Goal: Register for event/course

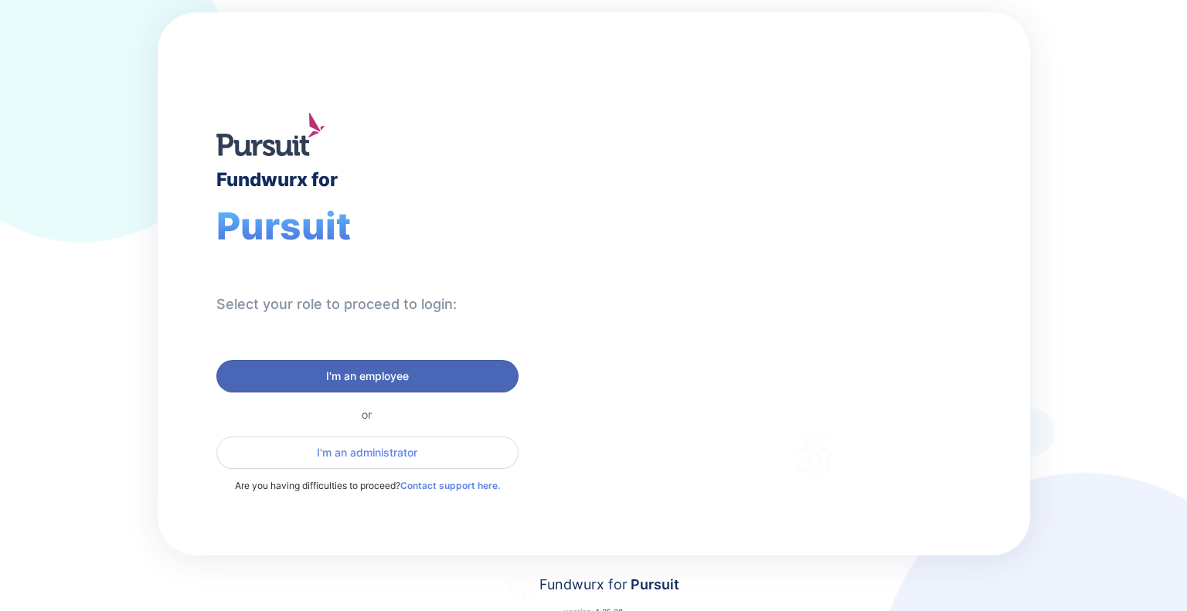
click at [383, 376] on span "I'm an employee" at bounding box center [367, 376] width 83 height 15
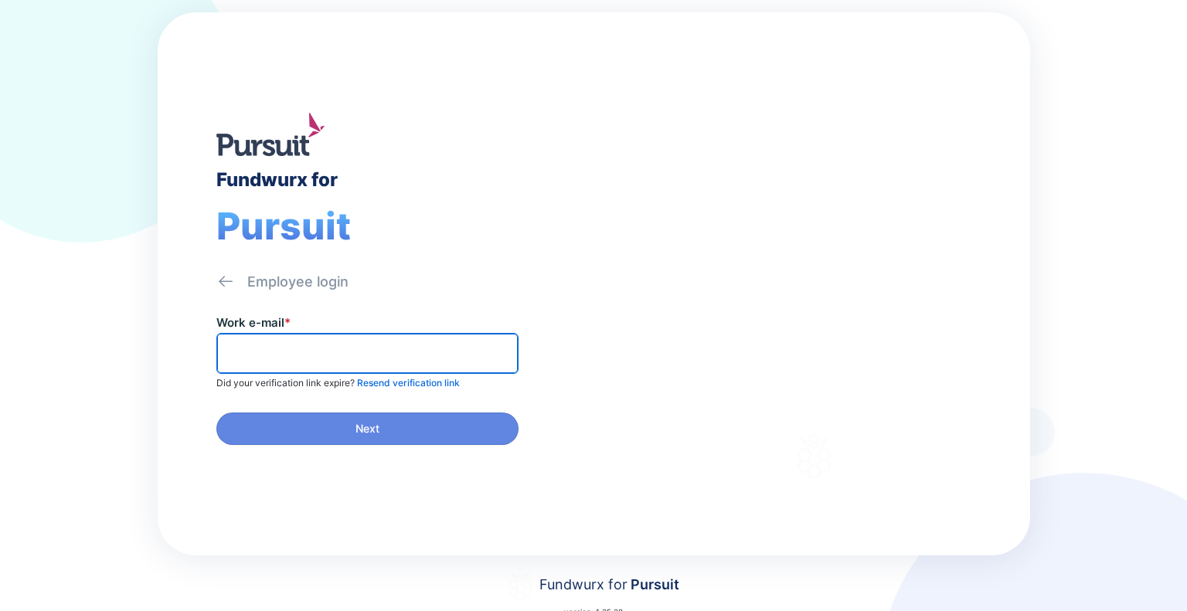
click at [350, 353] on input "text" at bounding box center [367, 354] width 288 height 24
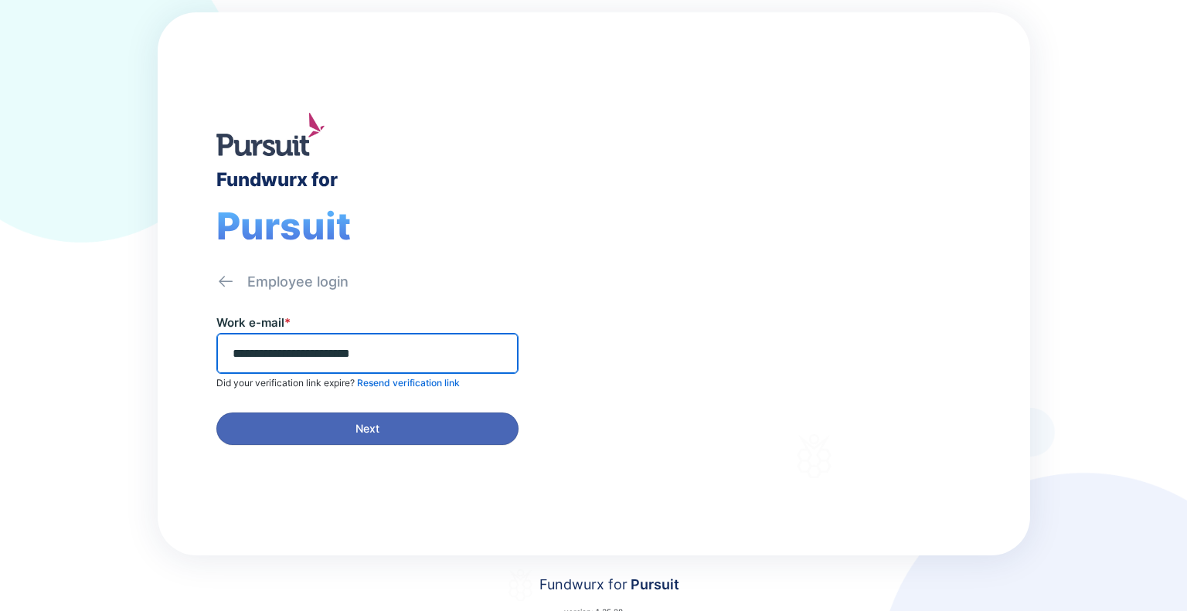
type input "**********"
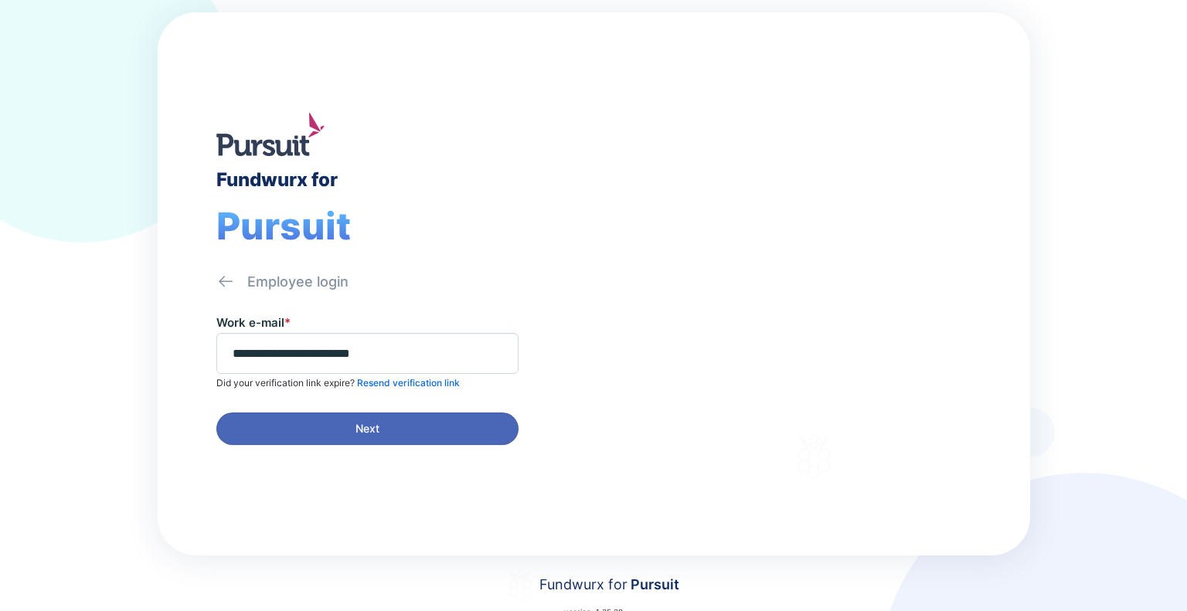
click at [371, 427] on span "Next" at bounding box center [368, 428] width 24 height 15
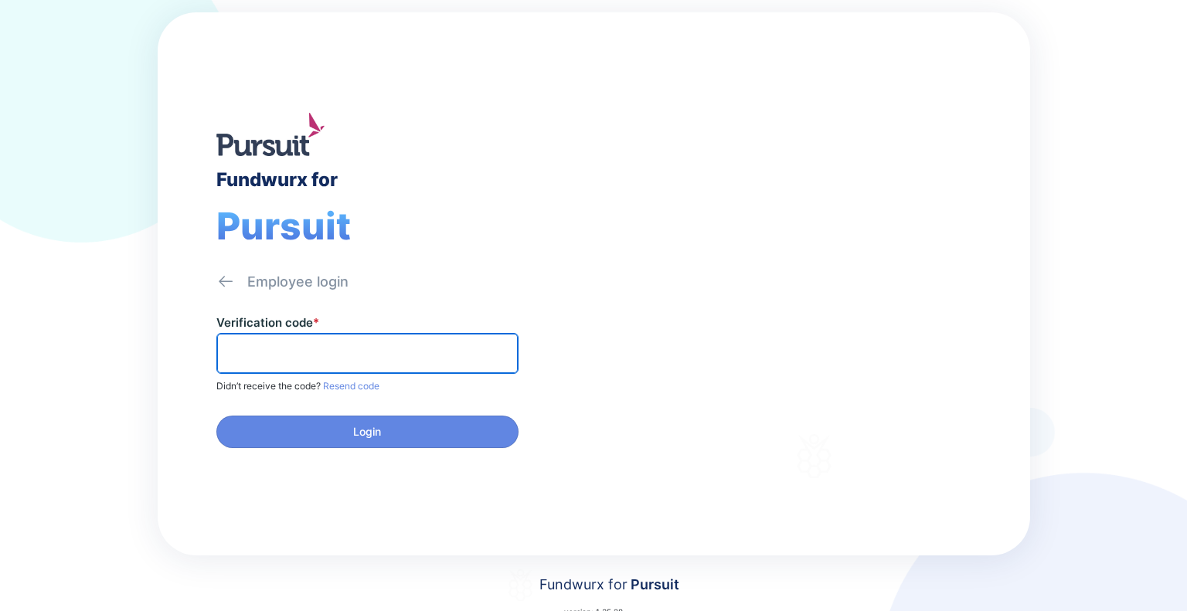
click at [261, 353] on input "text" at bounding box center [367, 354] width 288 height 24
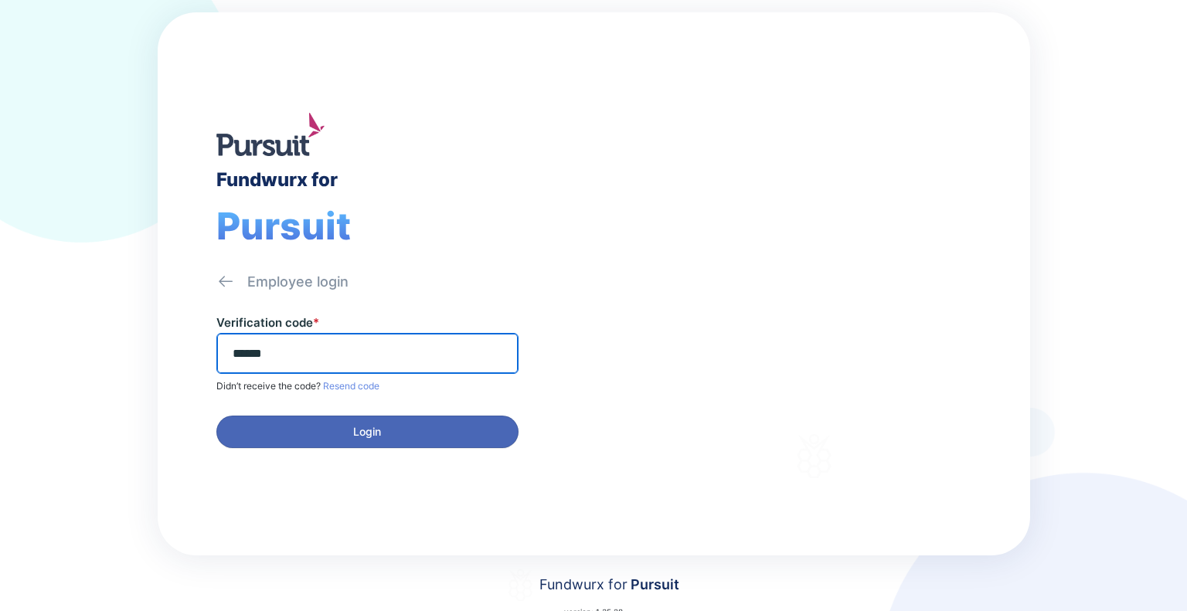
type input "******"
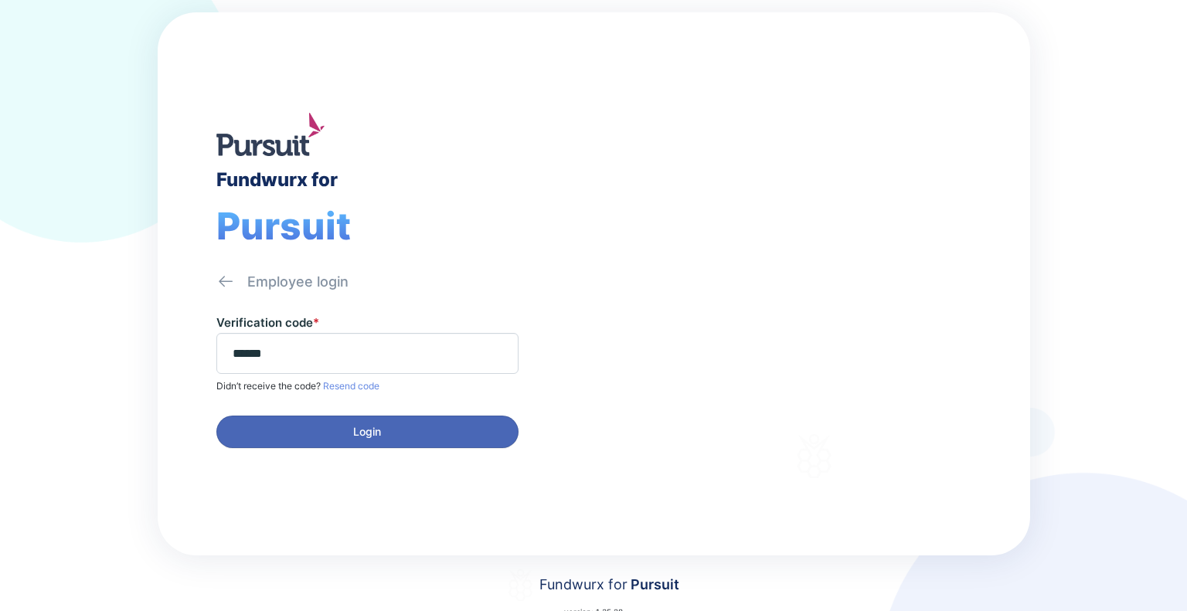
click at [435, 426] on span "Login" at bounding box center [367, 431] width 282 height 15
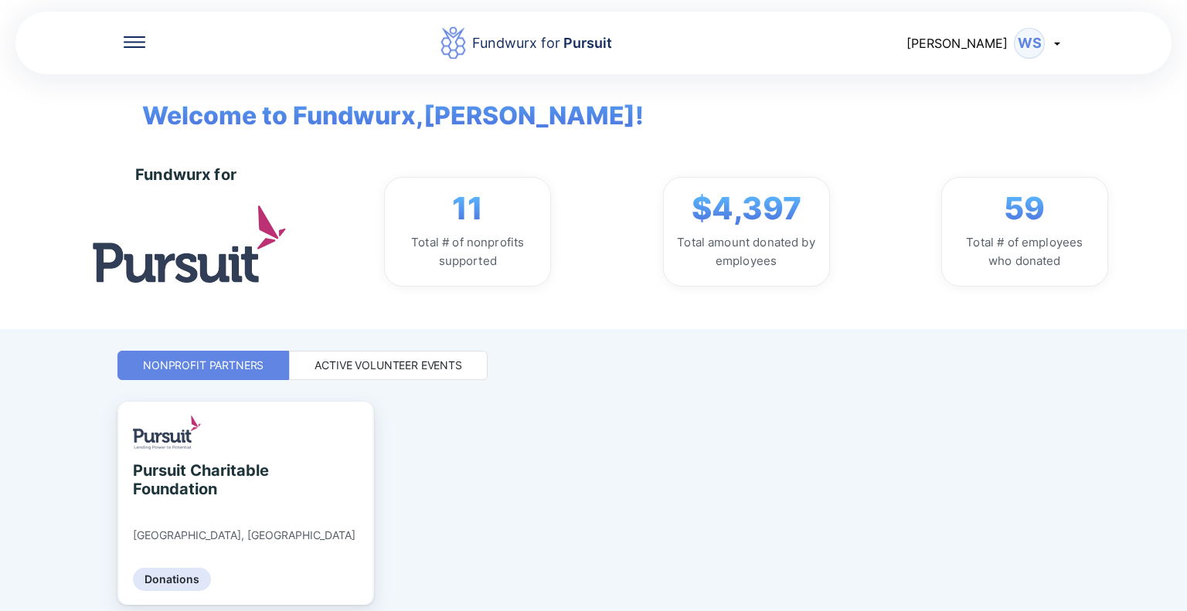
click at [372, 363] on div "Active Volunteer Events" at bounding box center [389, 365] width 148 height 15
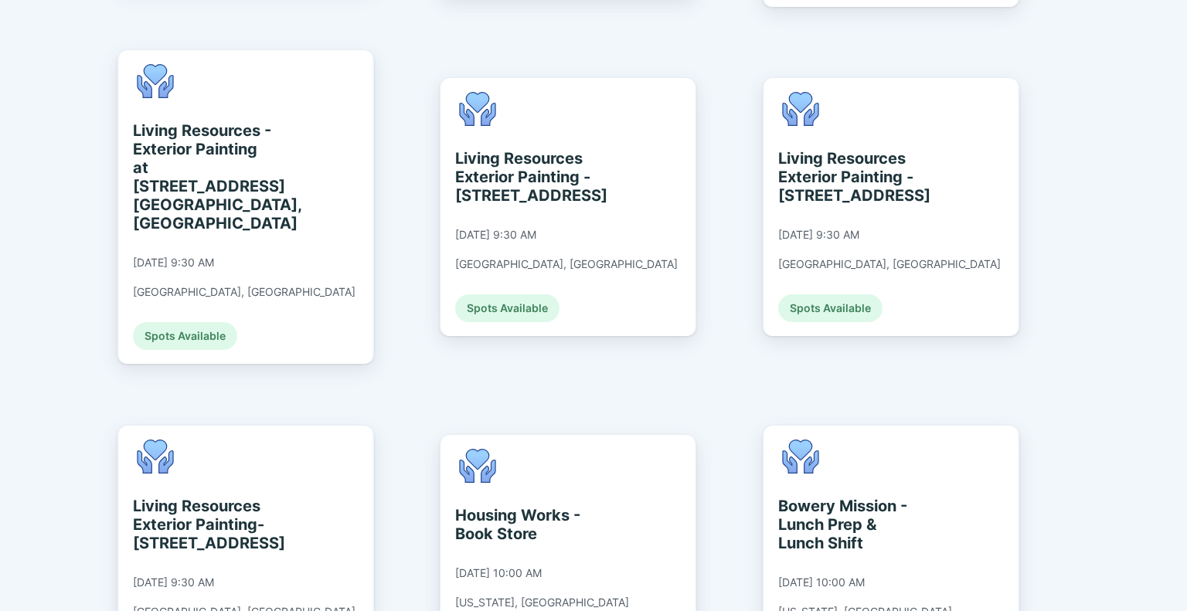
scroll to position [1429, 0]
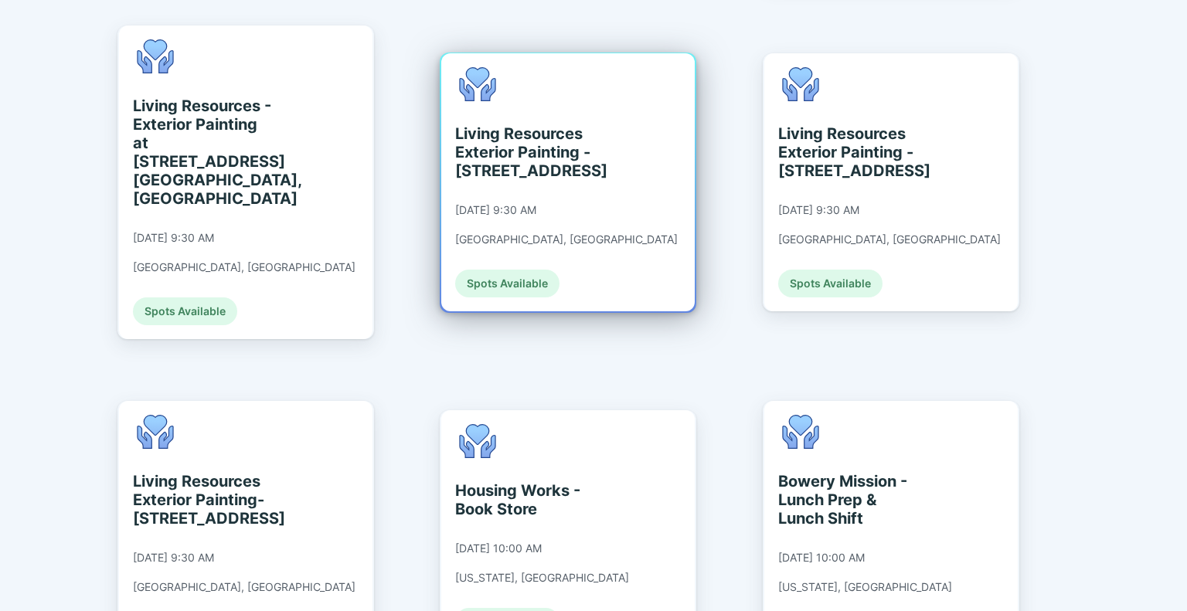
click at [492, 270] on div "Spots Available" at bounding box center [507, 284] width 104 height 28
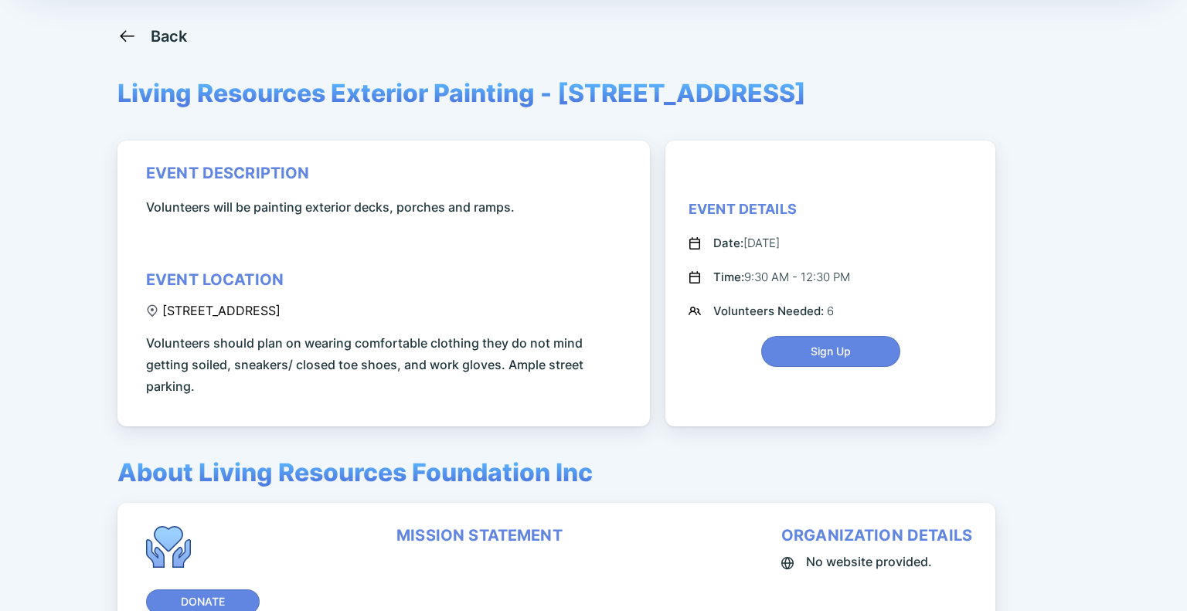
scroll to position [104, 0]
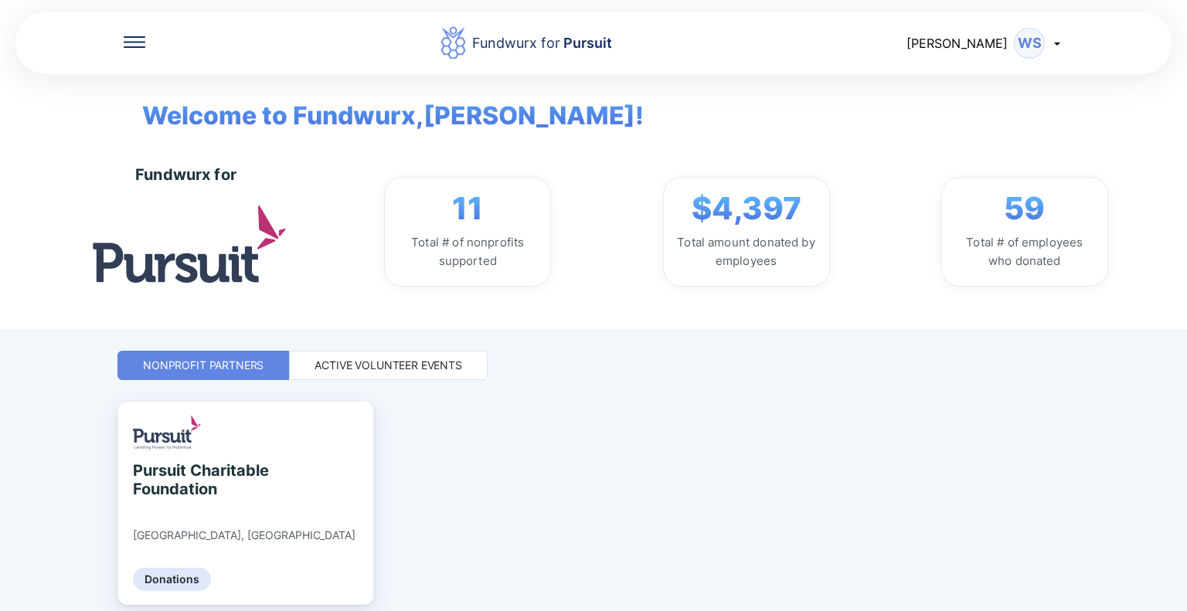
click at [396, 368] on div "Active Volunteer Events" at bounding box center [389, 365] width 148 height 15
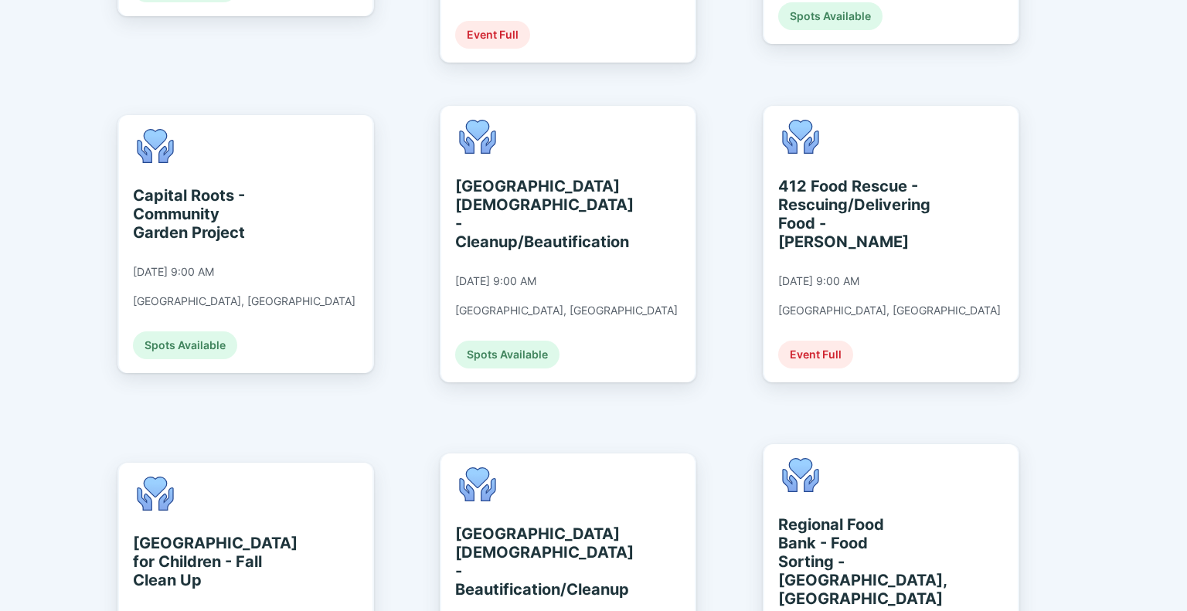
scroll to position [696, 0]
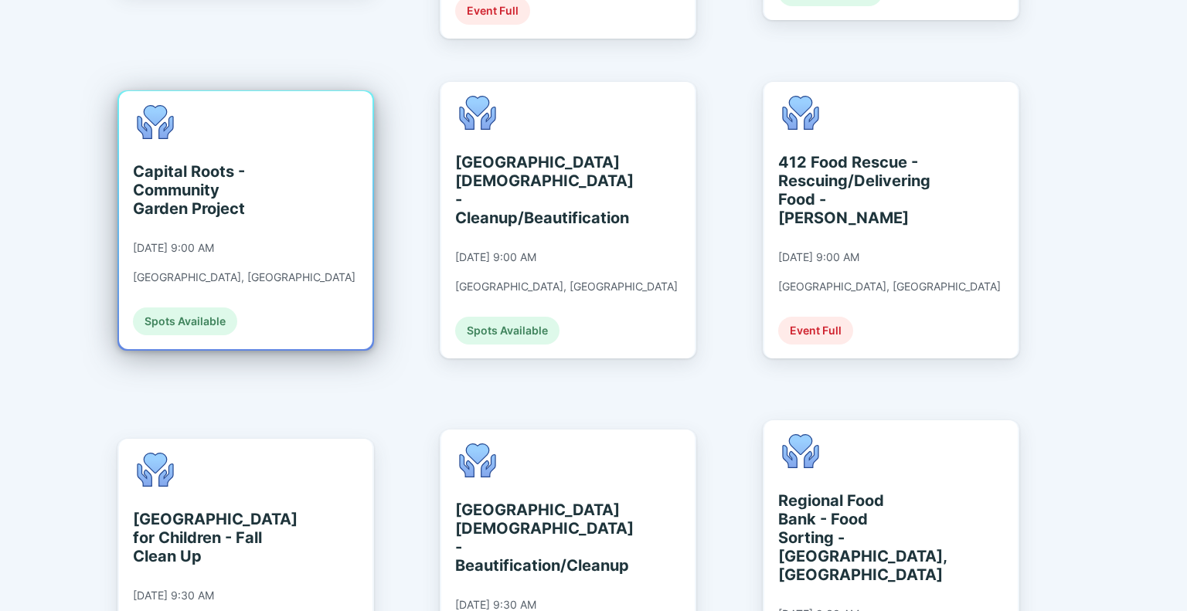
click at [206, 308] on div "Spots Available" at bounding box center [185, 322] width 104 height 28
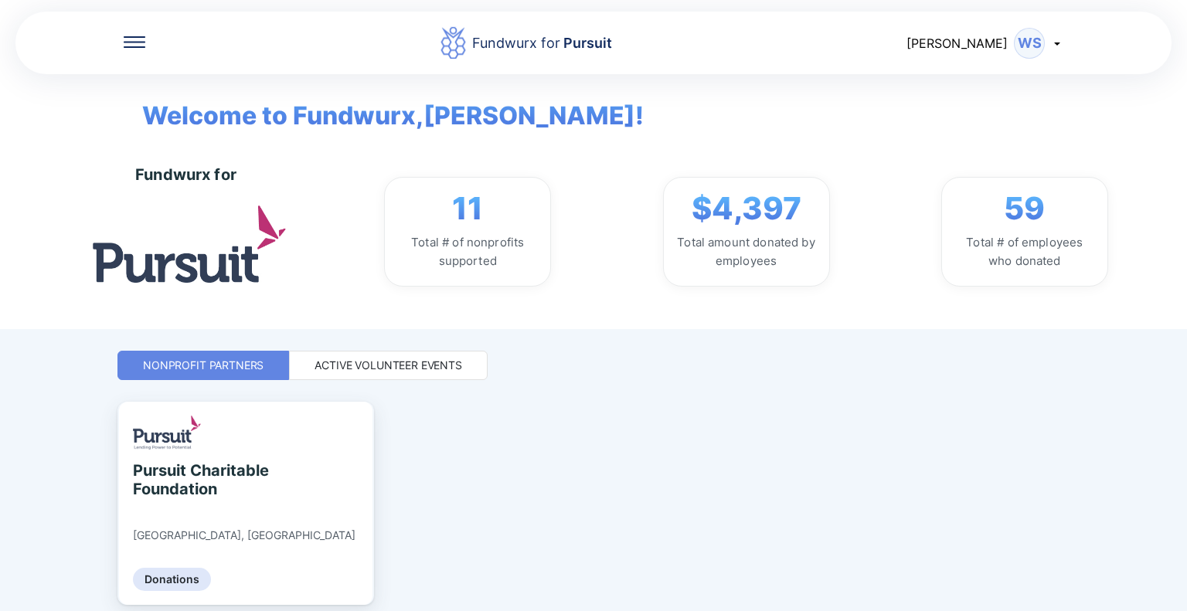
click at [438, 361] on div "Active Volunteer Events" at bounding box center [389, 365] width 148 height 15
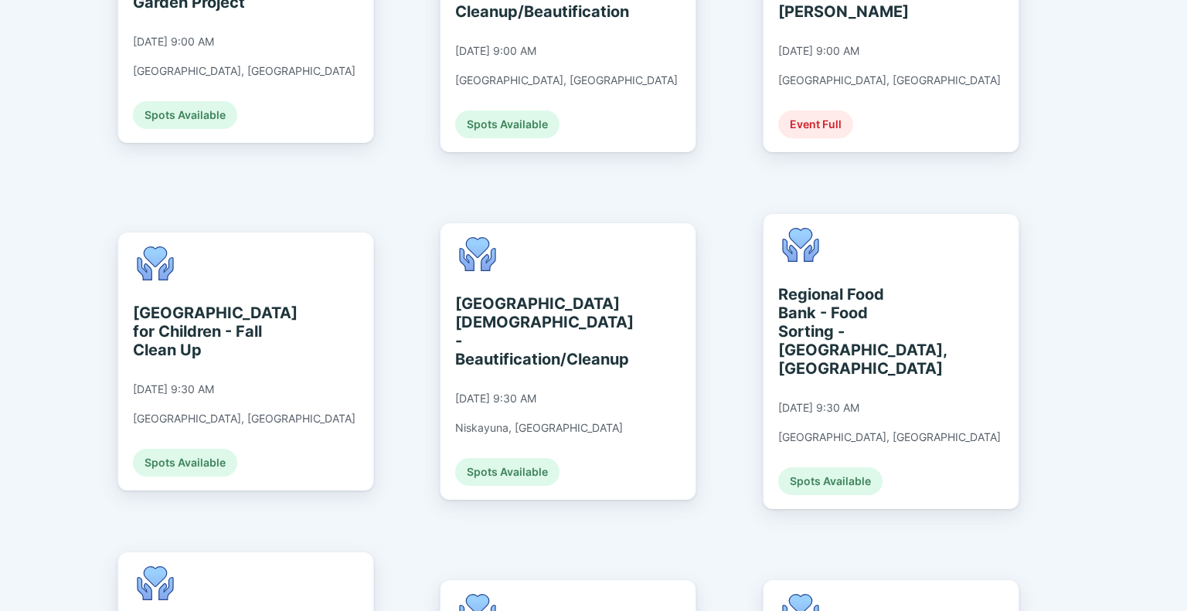
scroll to position [928, 0]
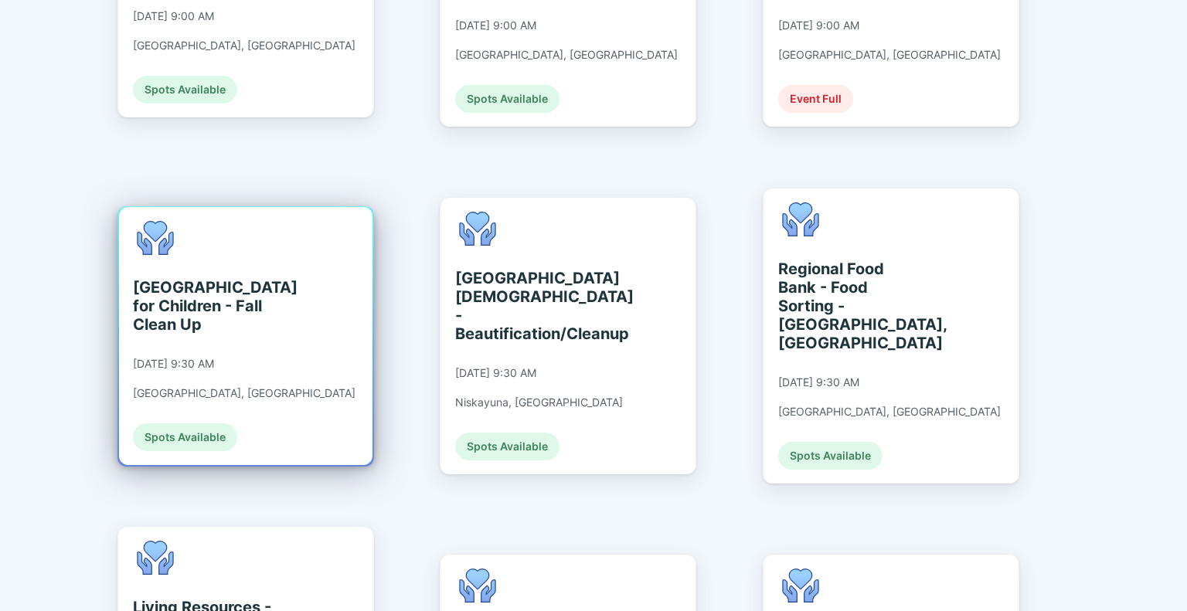
click at [177, 424] on div "Spots Available" at bounding box center [185, 438] width 104 height 28
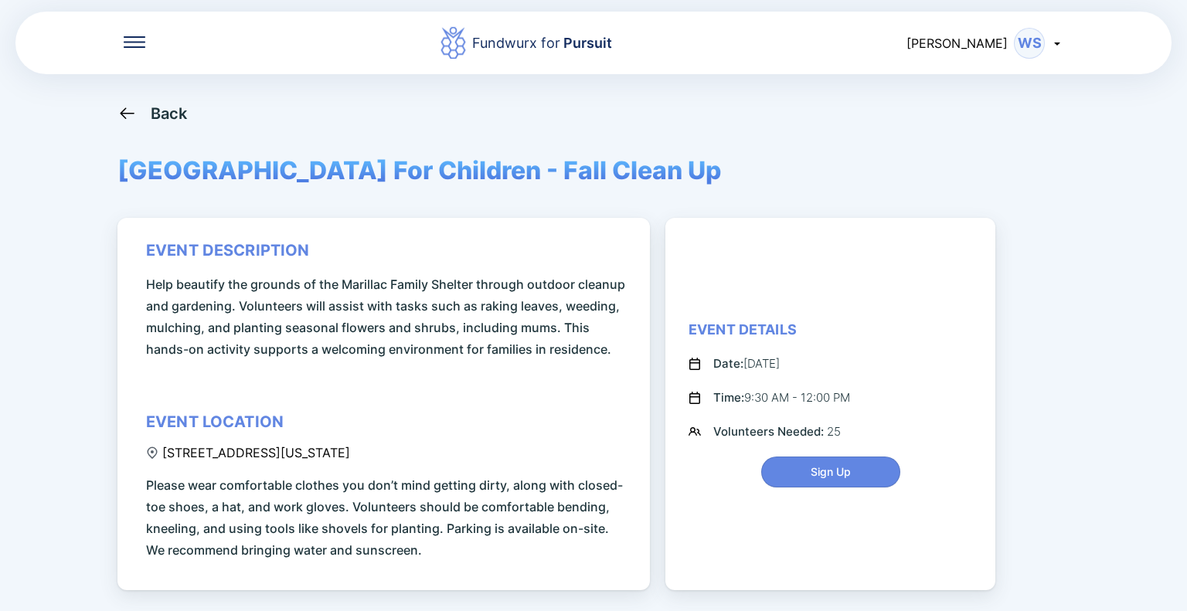
click at [156, 116] on div "Back" at bounding box center [169, 113] width 37 height 19
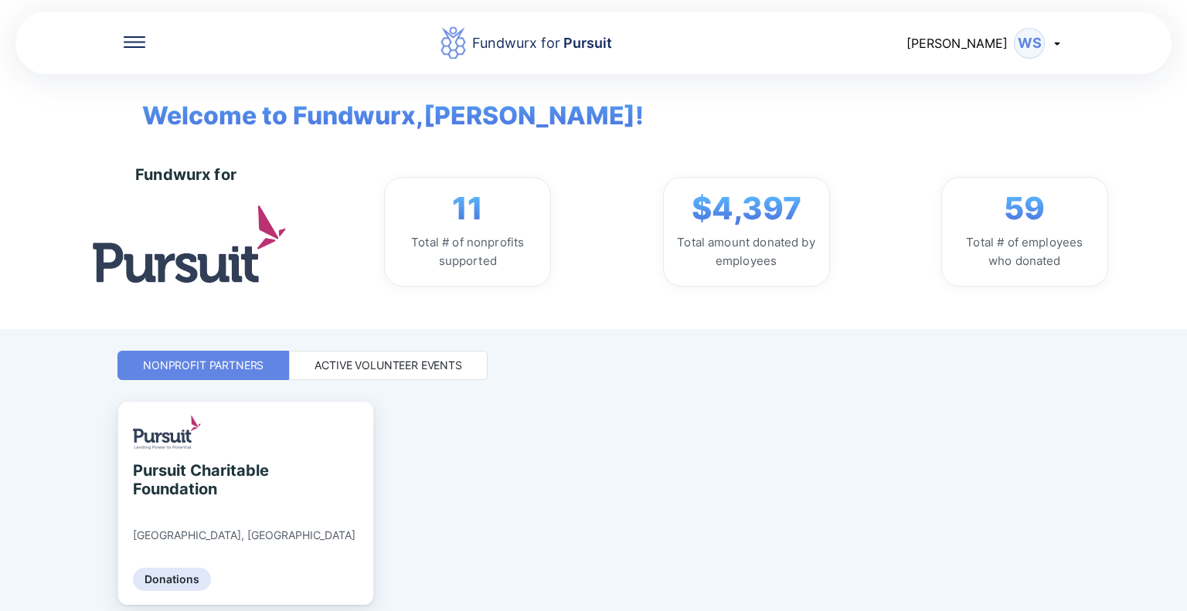
click at [342, 361] on div "Active Volunteer Events" at bounding box center [389, 365] width 148 height 15
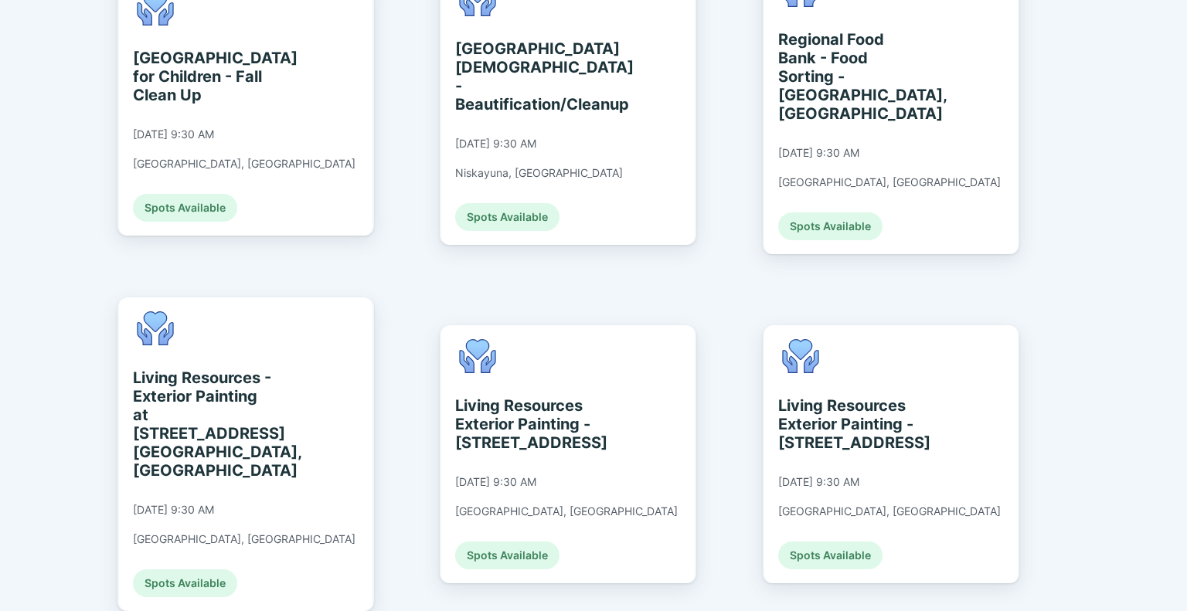
scroll to position [1160, 0]
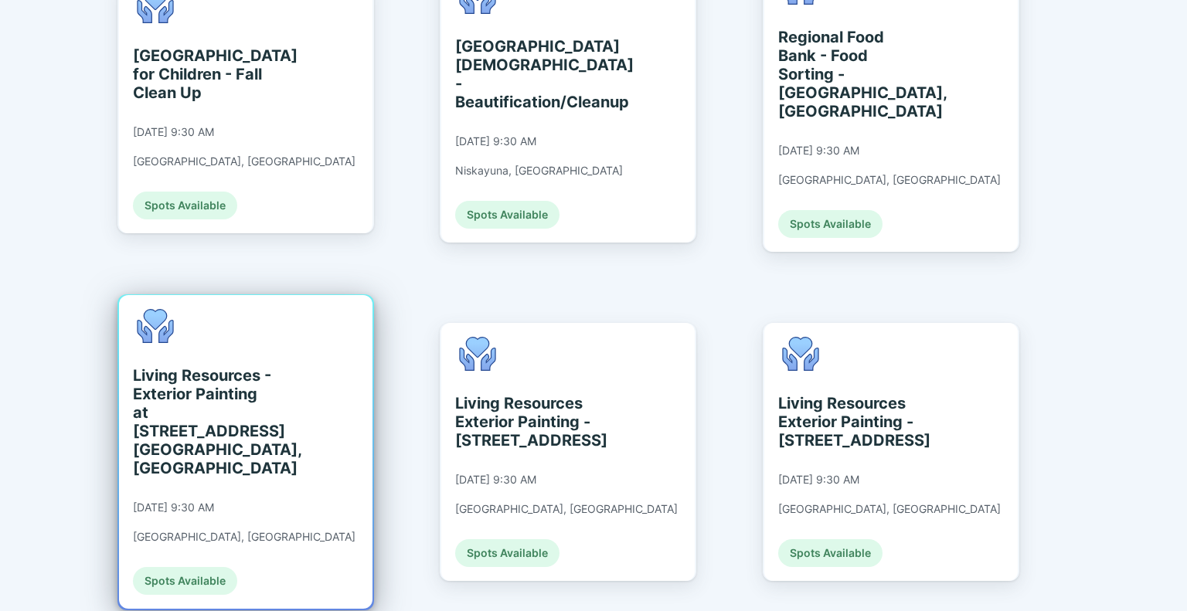
click at [200, 567] on div "Spots Available" at bounding box center [185, 581] width 104 height 28
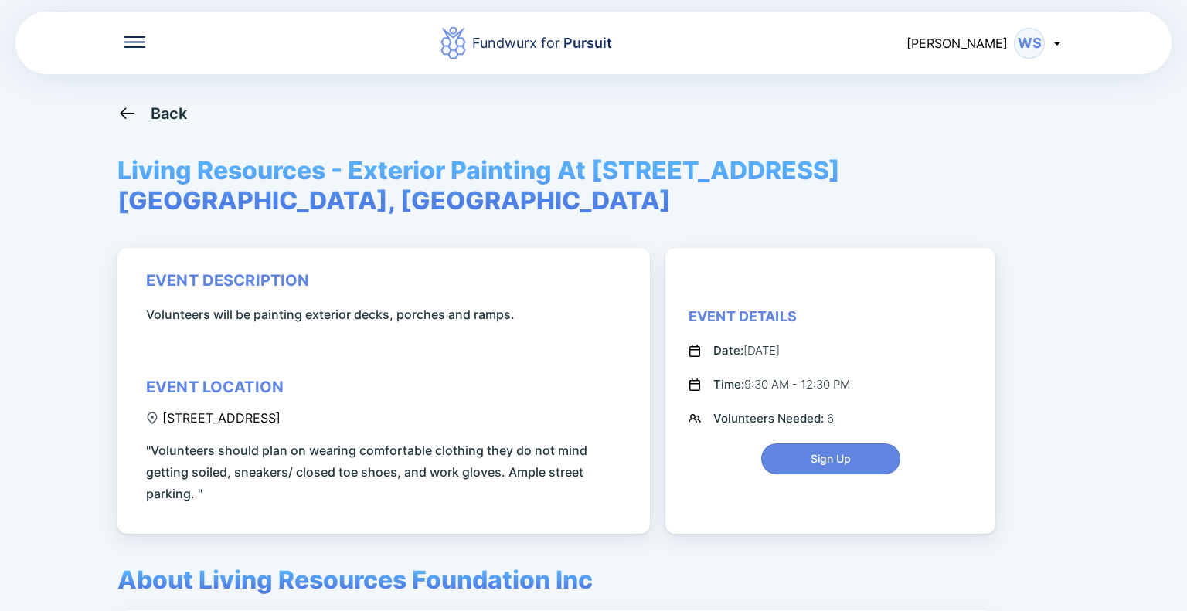
click at [131, 112] on icon at bounding box center [126, 113] width 19 height 19
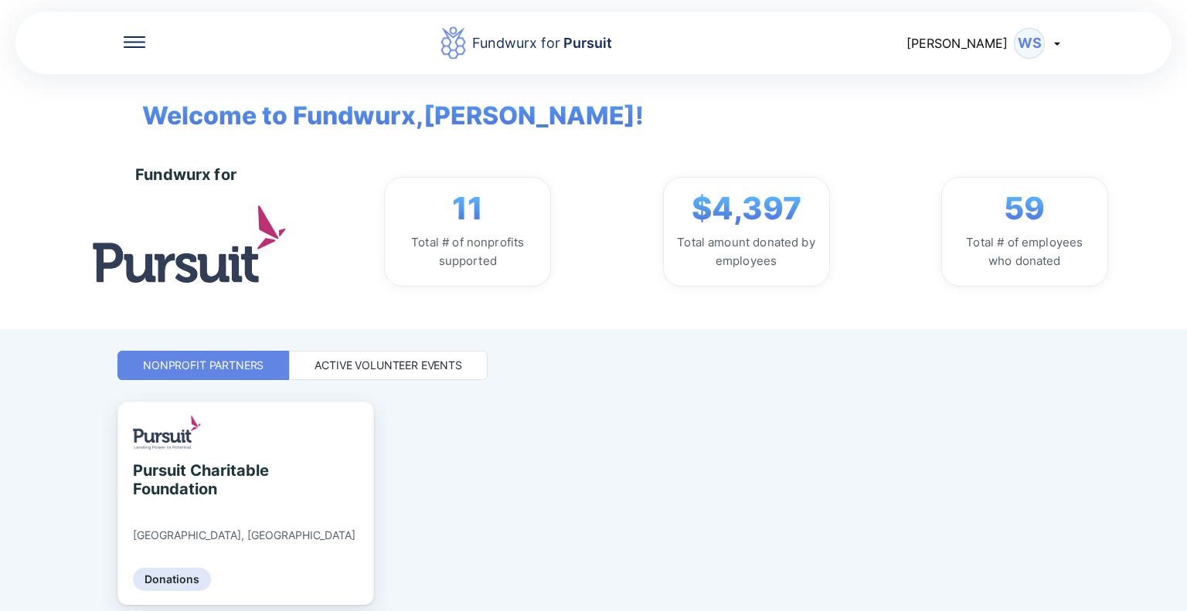
click at [402, 363] on div "Active Volunteer Events" at bounding box center [389, 365] width 148 height 15
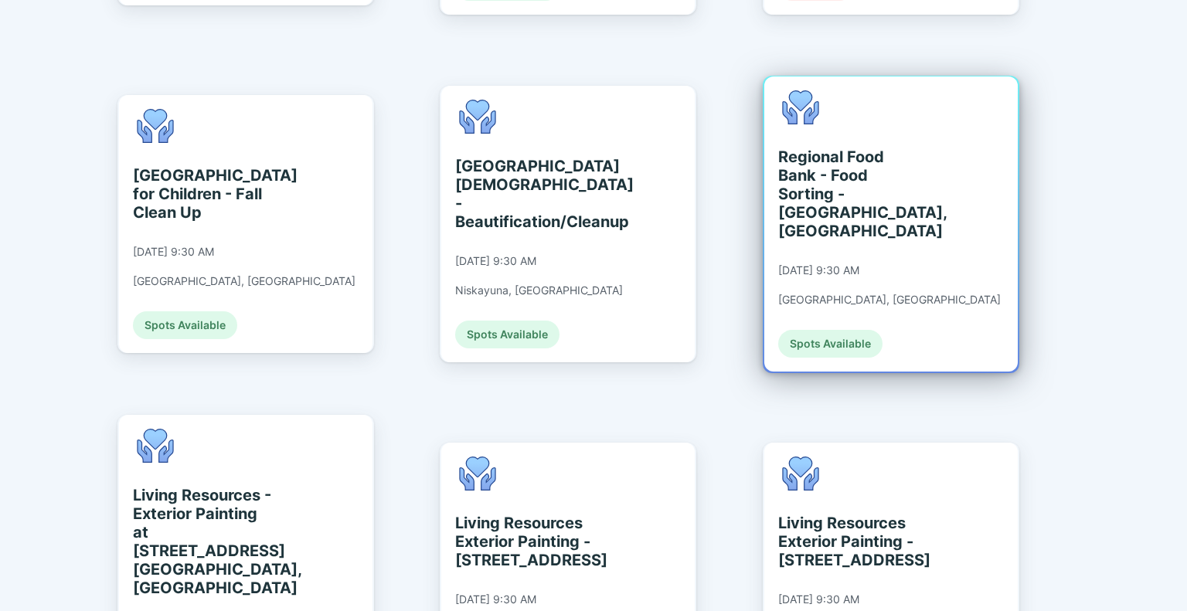
scroll to position [1160, 0]
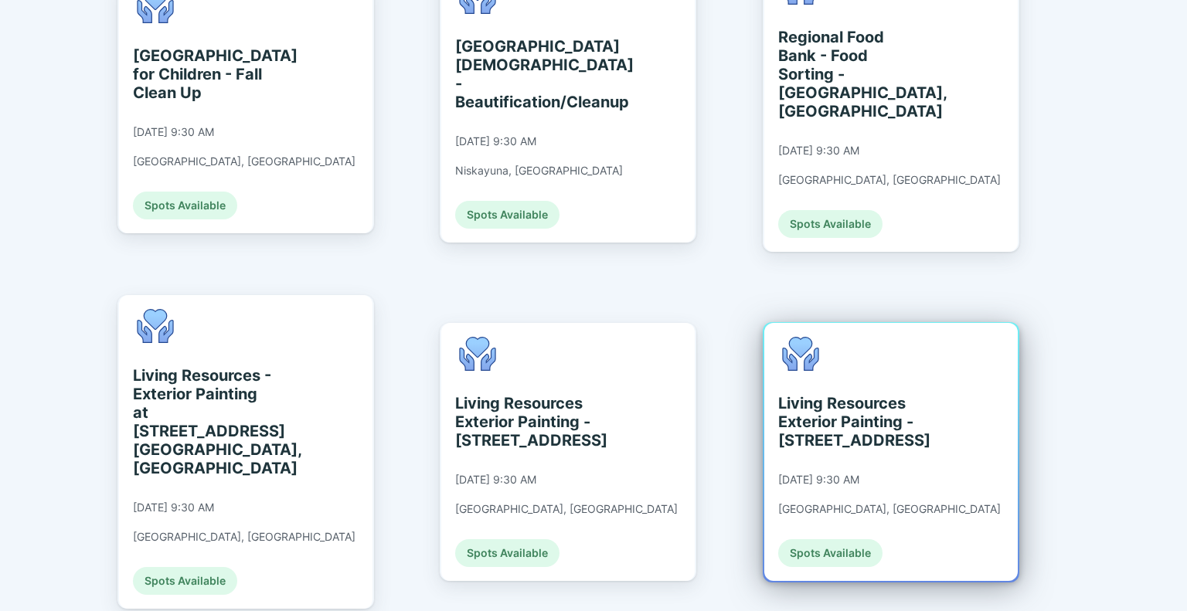
click at [792, 540] on div "Spots Available" at bounding box center [830, 554] width 104 height 28
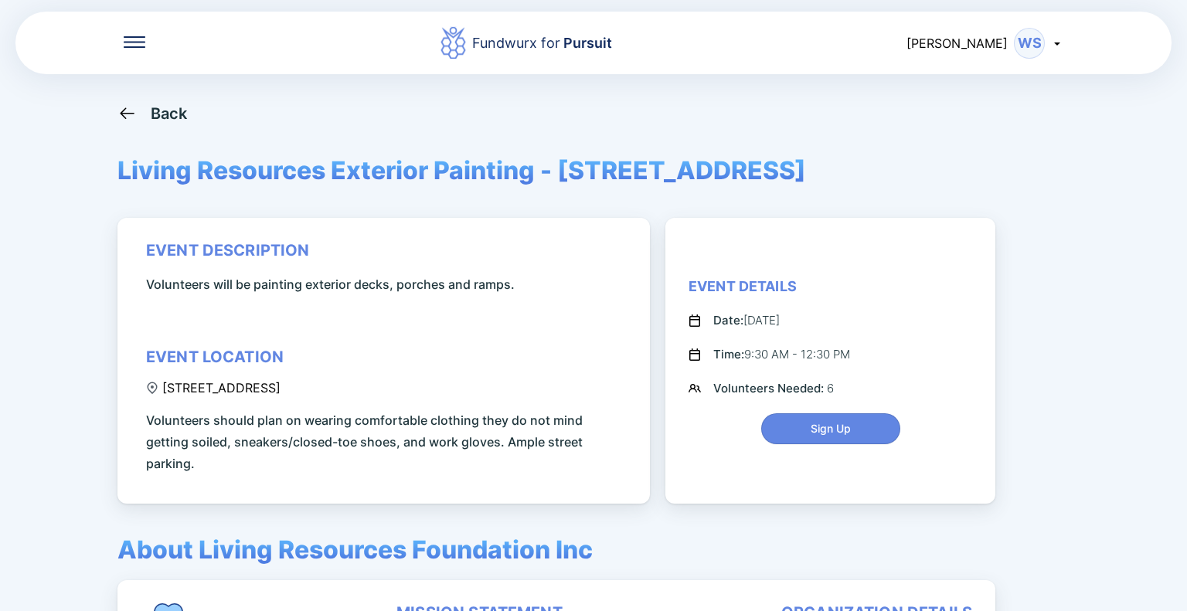
click at [128, 114] on icon at bounding box center [126, 113] width 19 height 19
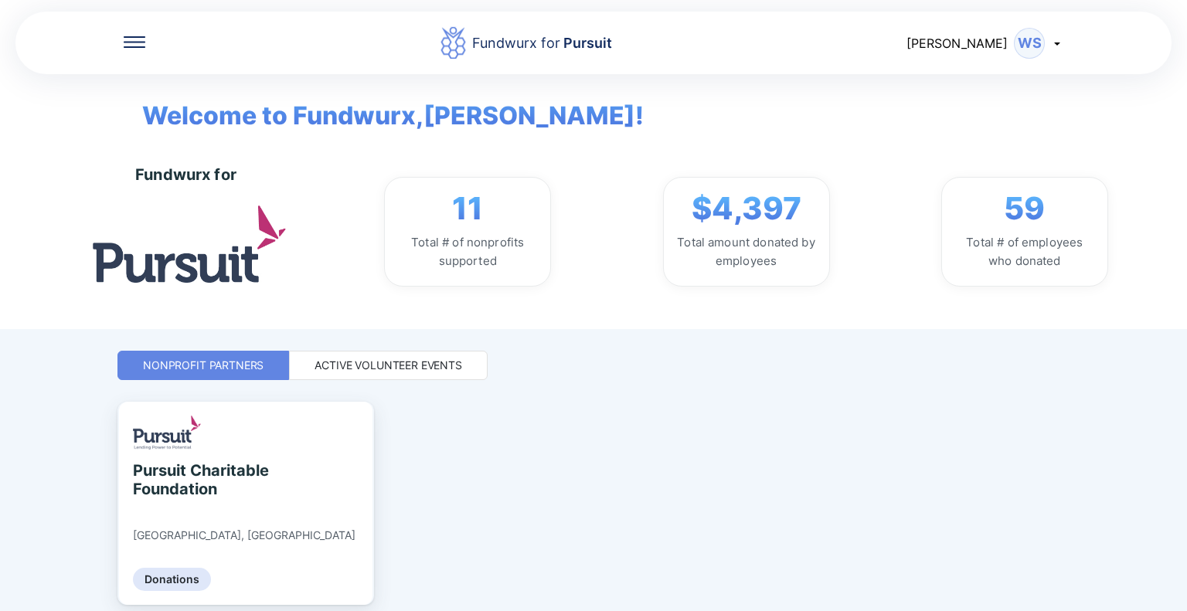
click at [366, 367] on div "Active Volunteer Events" at bounding box center [389, 365] width 148 height 15
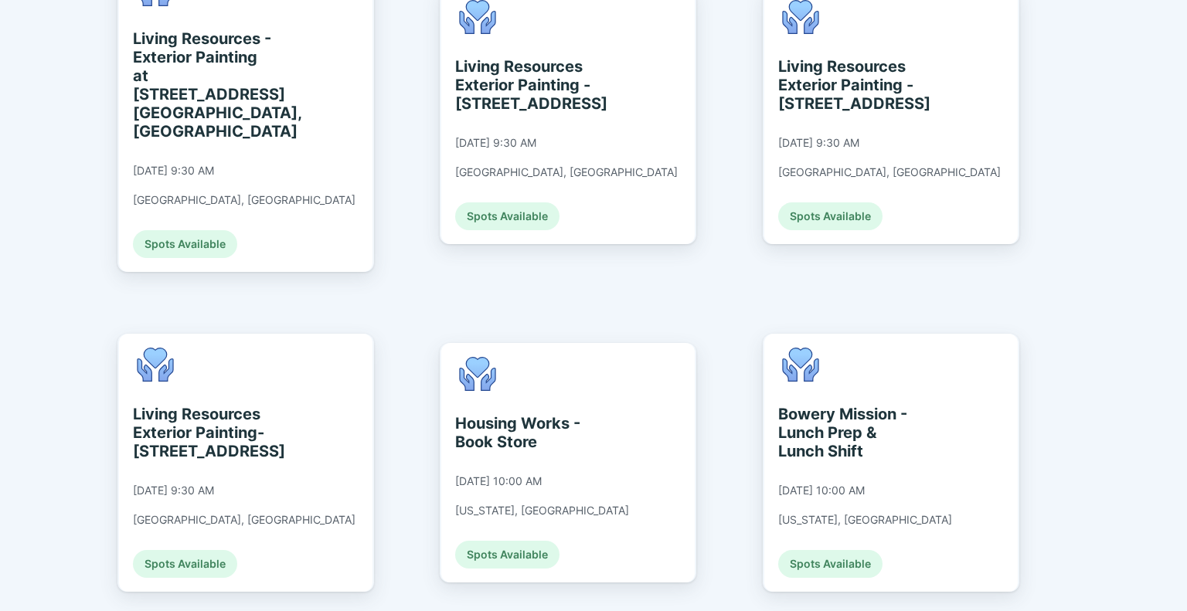
scroll to position [1546, 0]
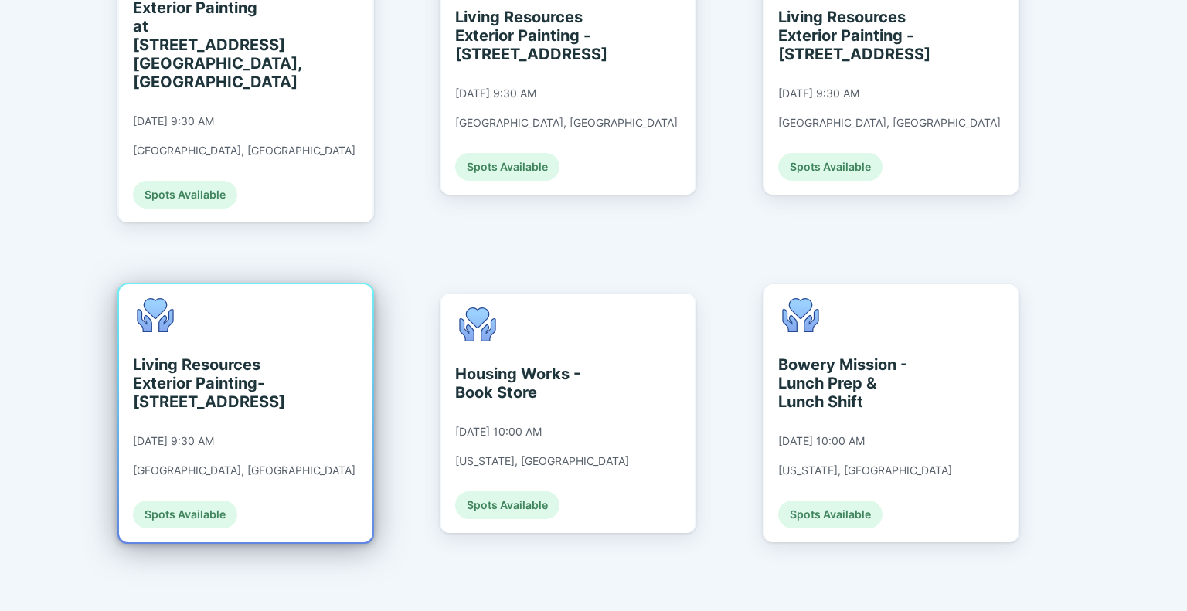
click at [204, 501] on div "Spots Available" at bounding box center [185, 515] width 104 height 28
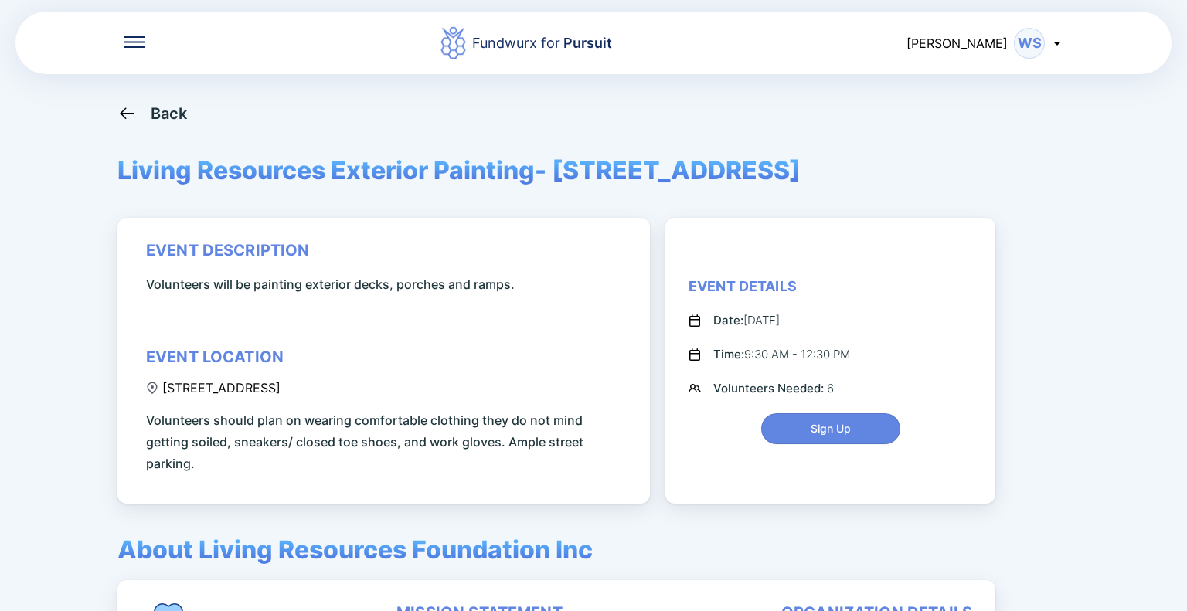
click at [126, 117] on icon at bounding box center [126, 113] width 19 height 19
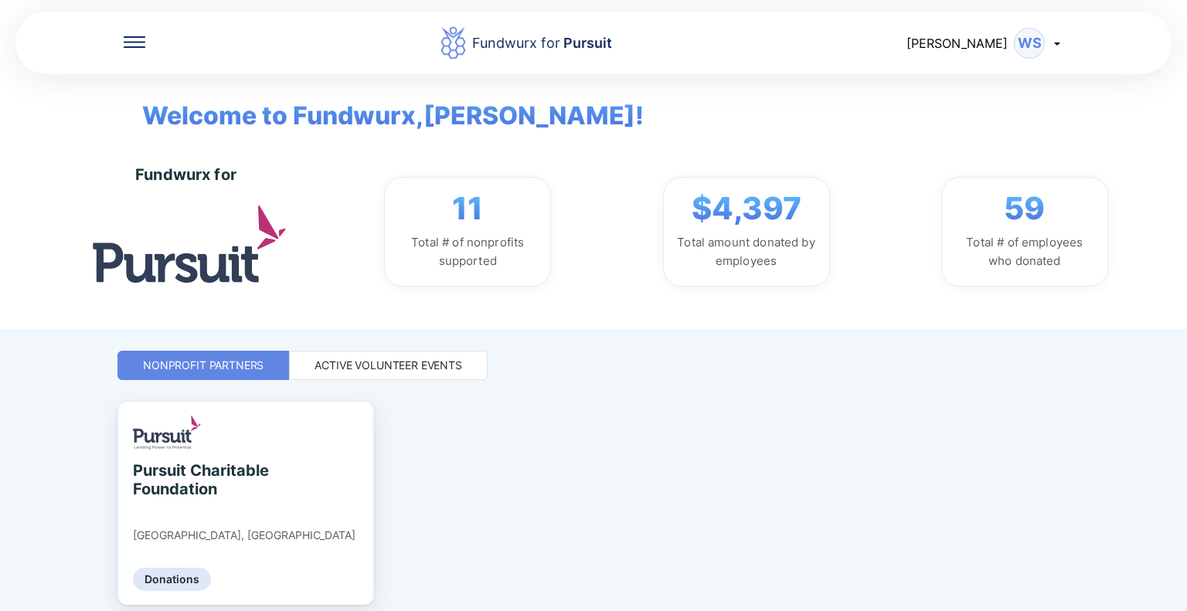
click at [349, 366] on div "Active Volunteer Events" at bounding box center [389, 365] width 148 height 15
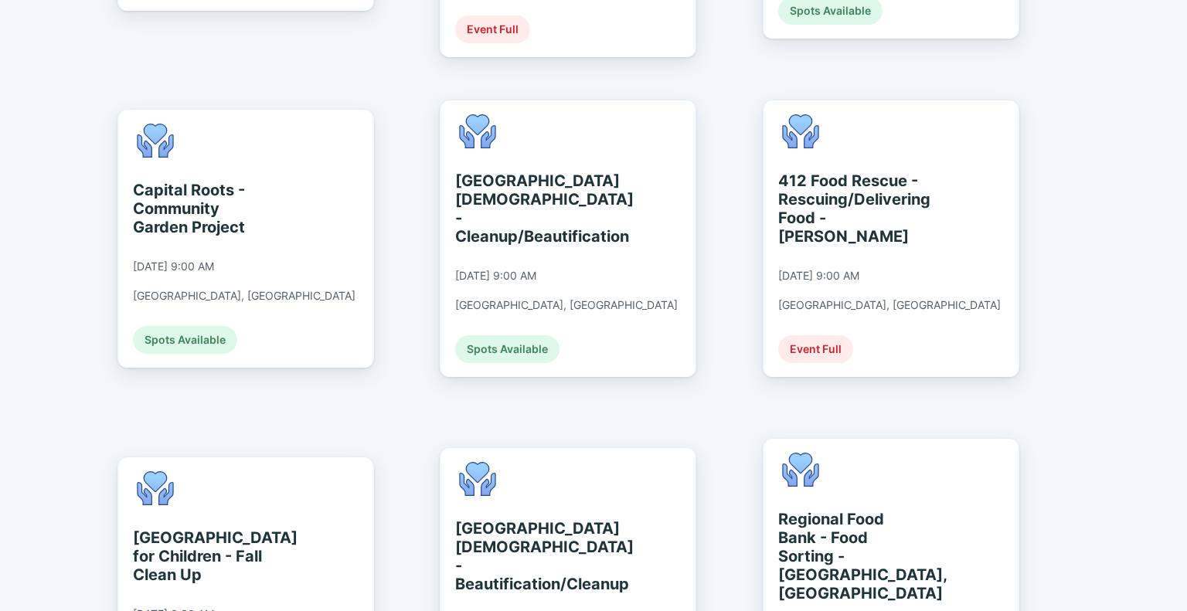
scroll to position [850, 0]
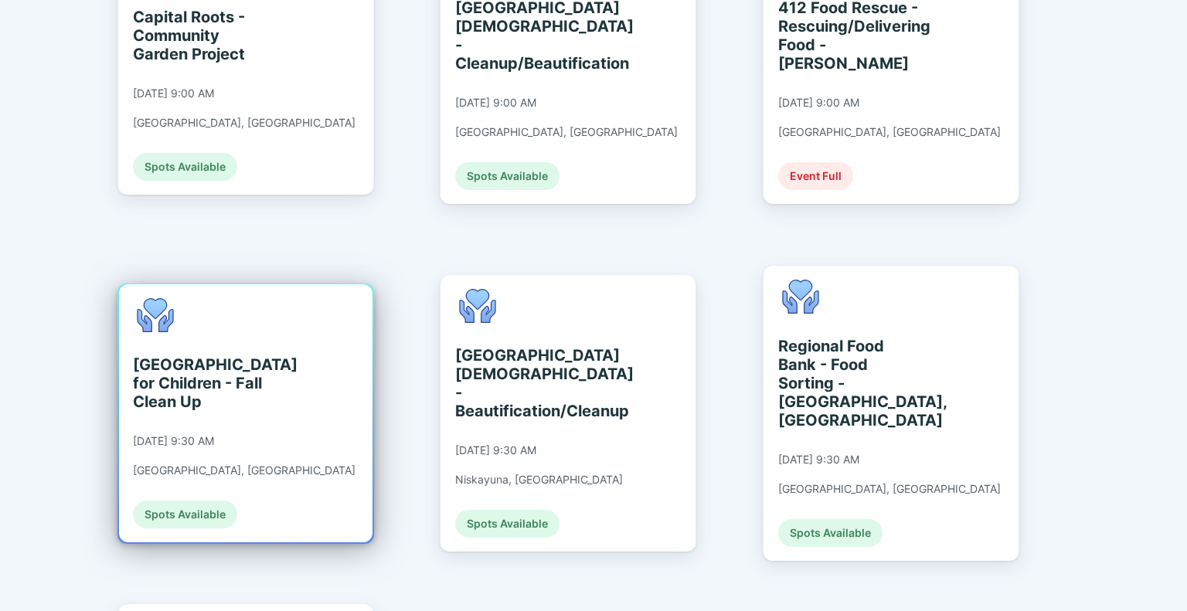
click at [192, 501] on div "Spots Available" at bounding box center [185, 515] width 104 height 28
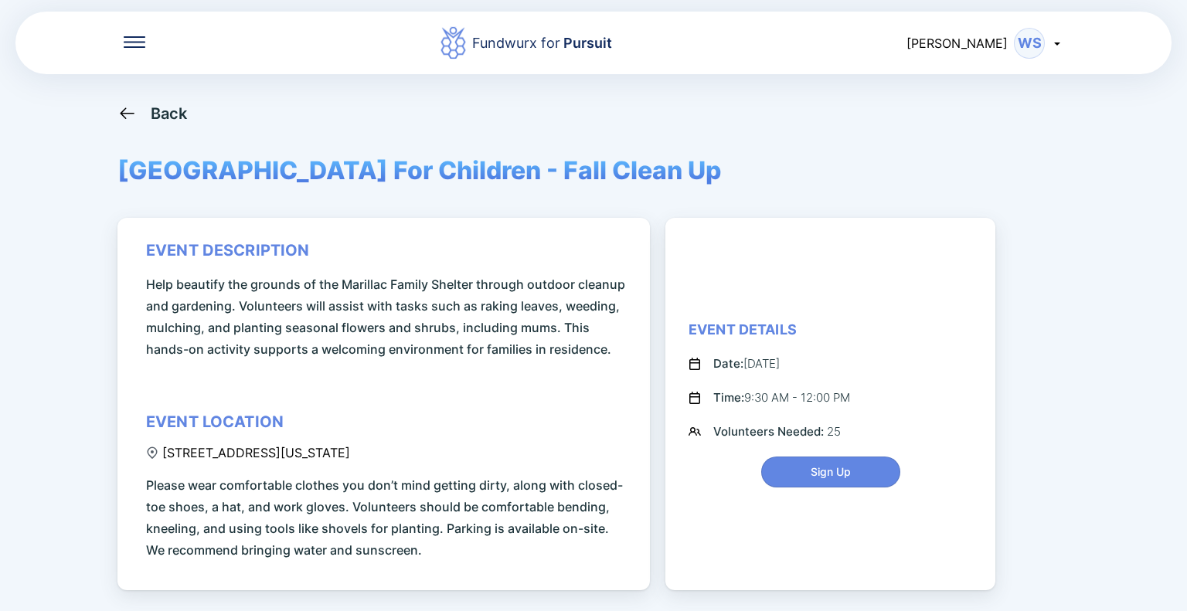
click at [127, 114] on icon at bounding box center [126, 113] width 19 height 19
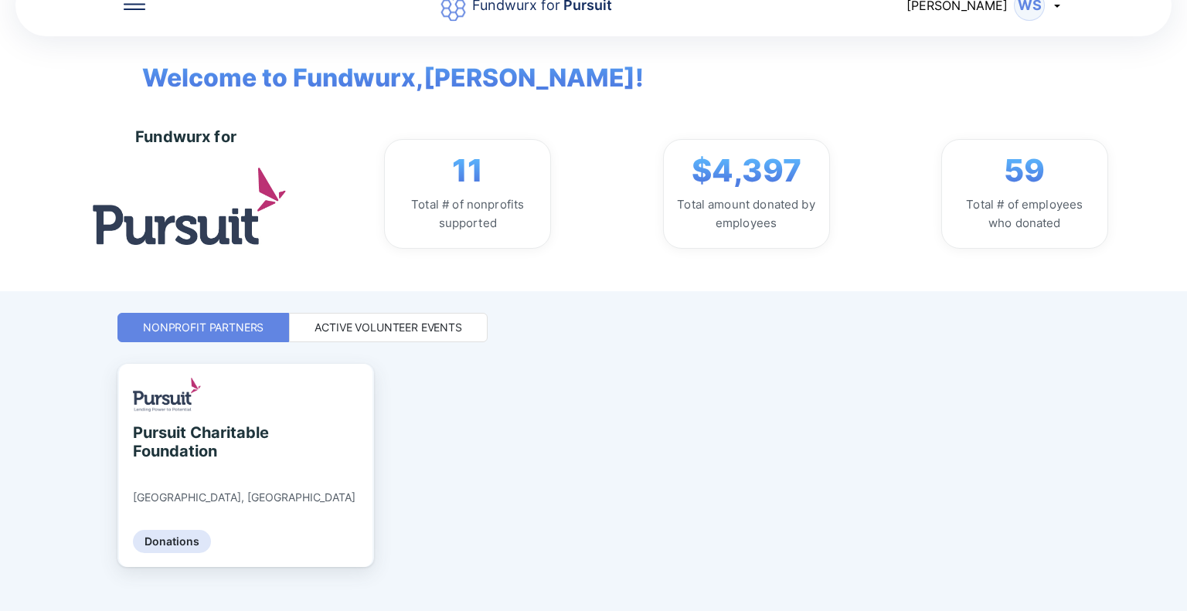
scroll to position [59, 0]
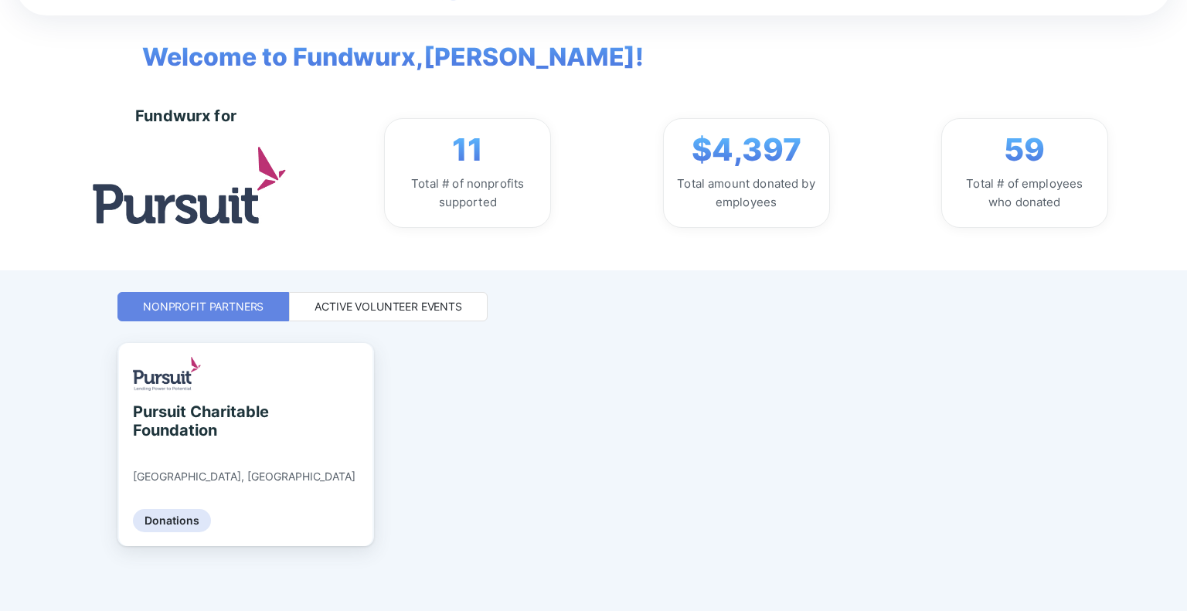
click at [414, 308] on div "Active Volunteer Events" at bounding box center [389, 306] width 148 height 15
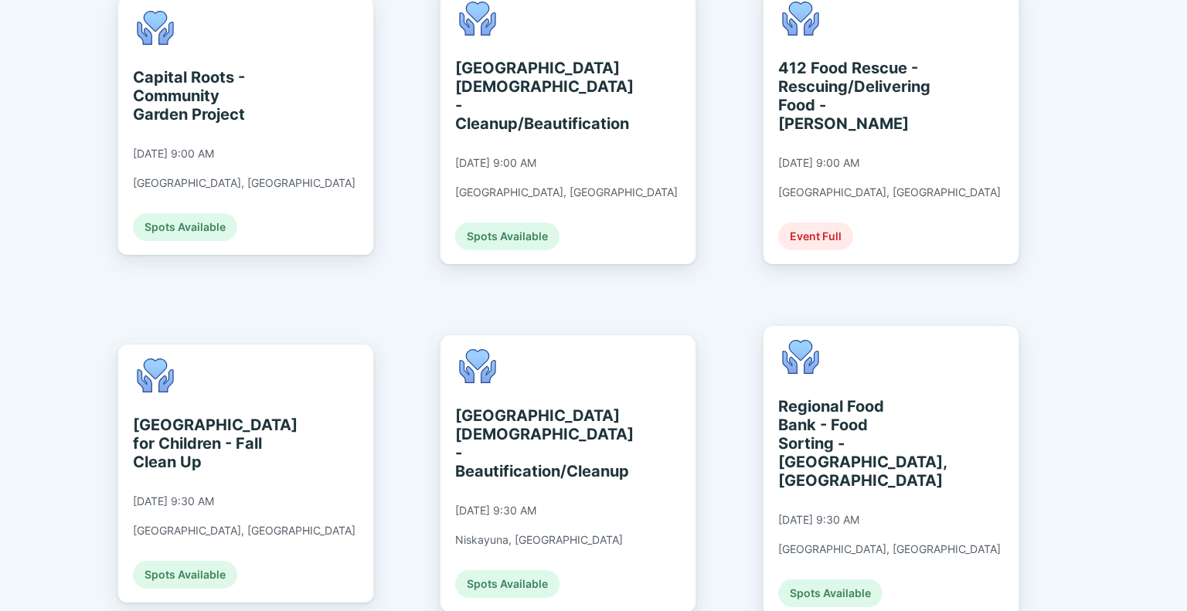
scroll to position [832, 0]
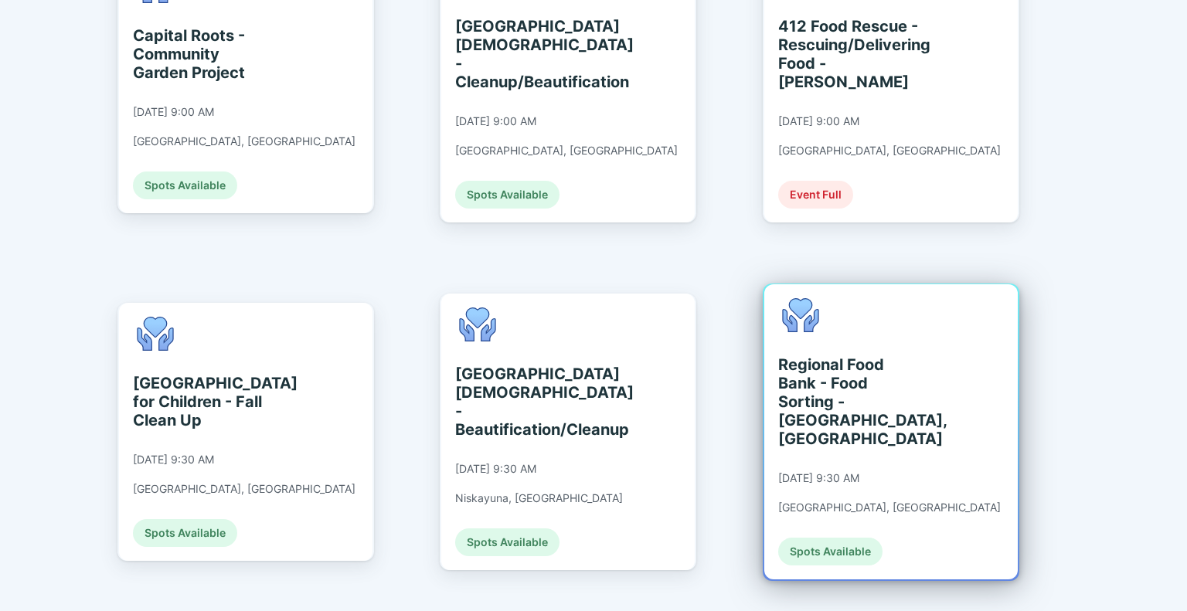
click at [851, 538] on div "Spots Available" at bounding box center [830, 552] width 104 height 28
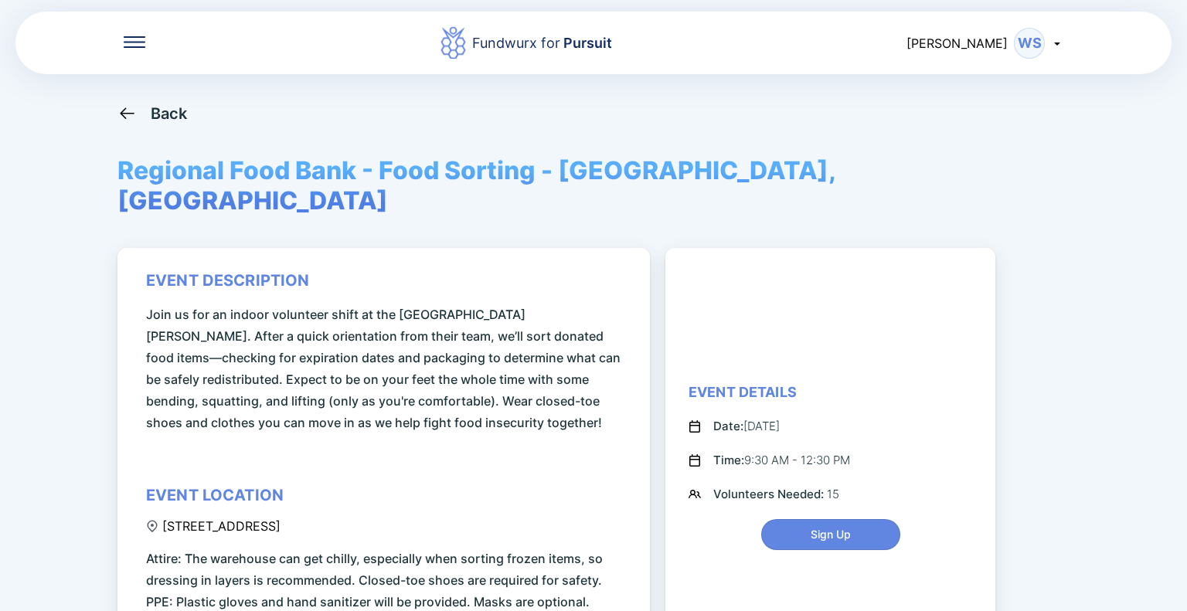
click at [158, 111] on div "Back" at bounding box center [169, 113] width 37 height 19
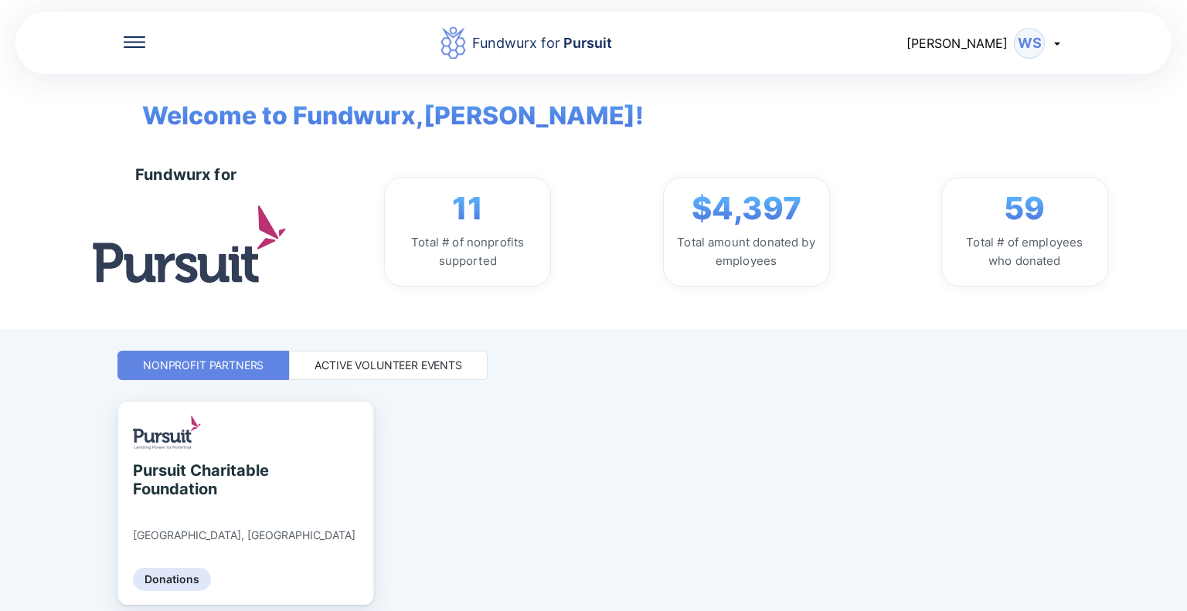
click at [400, 367] on div "Active Volunteer Events" at bounding box center [389, 365] width 148 height 15
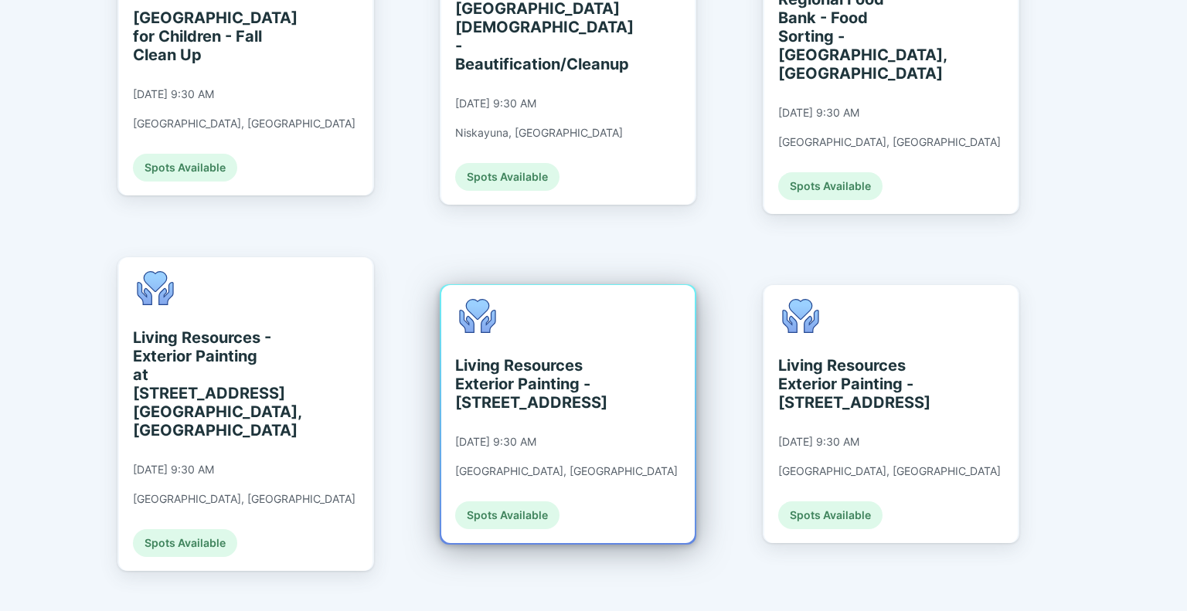
scroll to position [1275, 0]
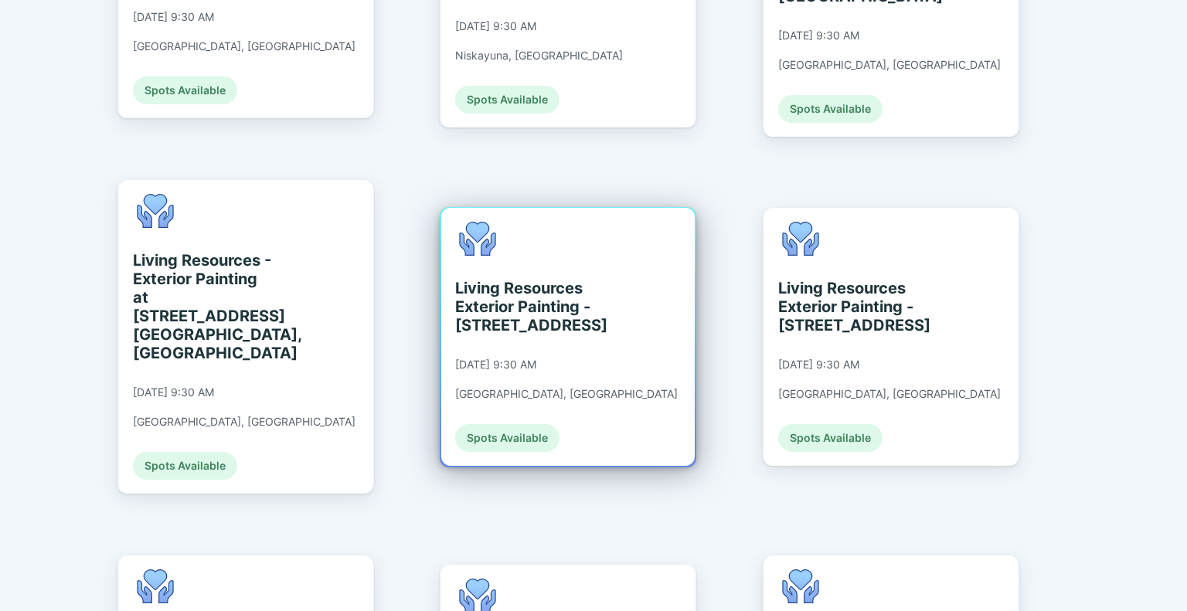
click at [519, 424] on div "Spots Available" at bounding box center [507, 438] width 104 height 28
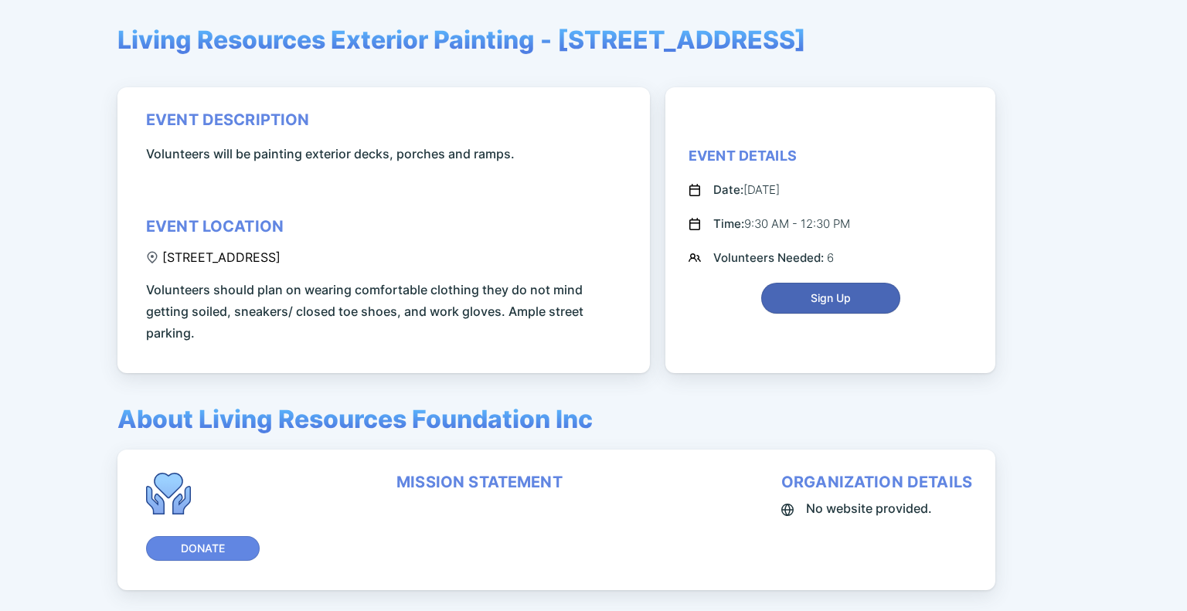
scroll to position [104, 0]
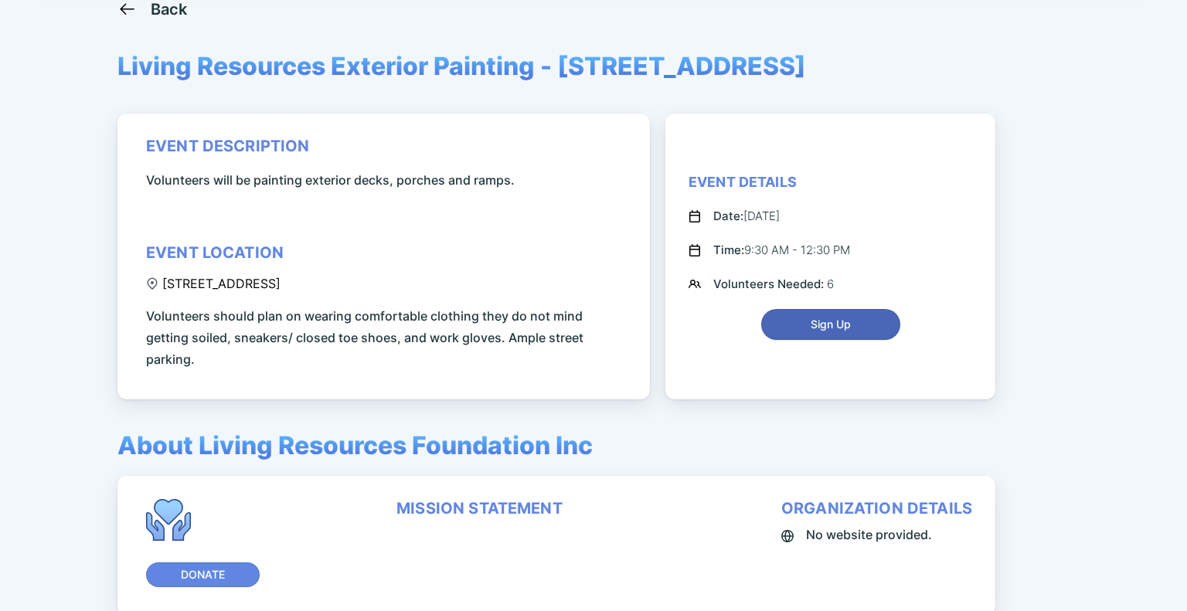
click at [826, 321] on span "Sign Up" at bounding box center [831, 324] width 40 height 15
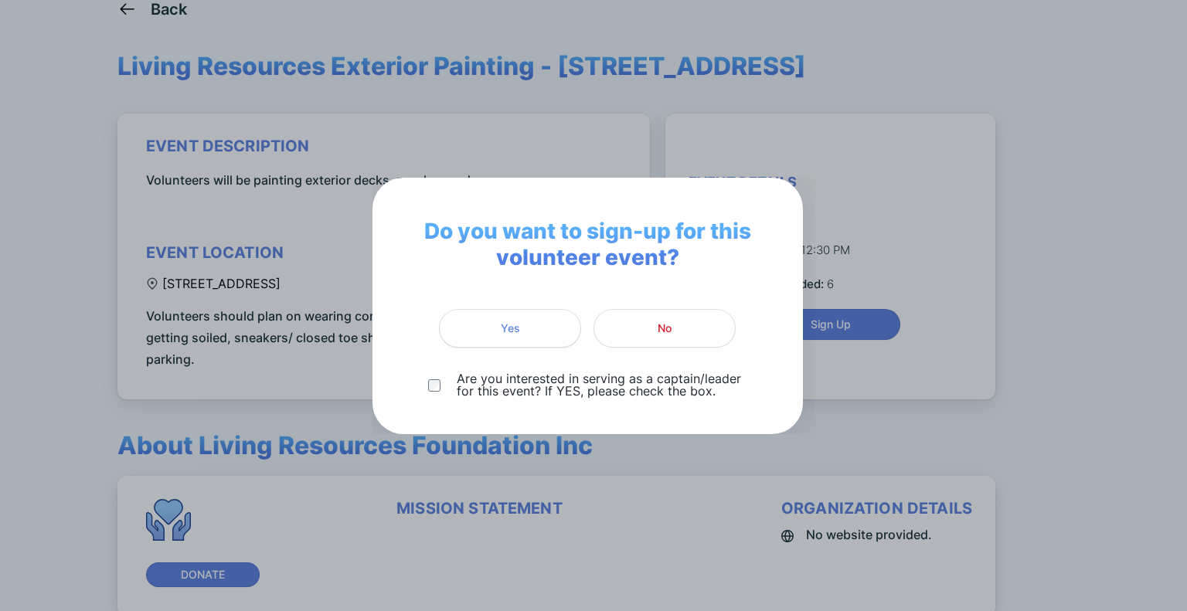
click at [498, 324] on span "Yes" at bounding box center [510, 328] width 122 height 15
